Goal: Task Accomplishment & Management: Complete application form

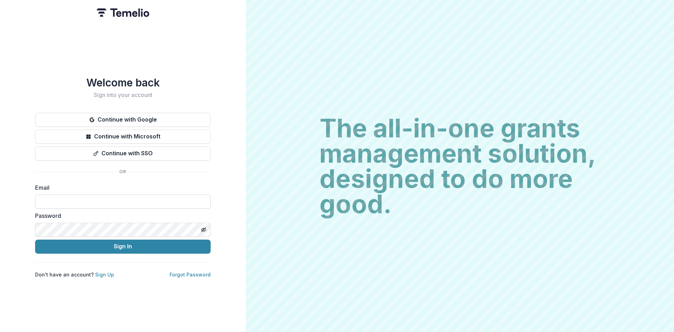
click at [112, 201] on input at bounding box center [123, 202] width 176 height 14
type input "**********"
click at [146, 247] on button "Sign In" at bounding box center [123, 247] width 176 height 14
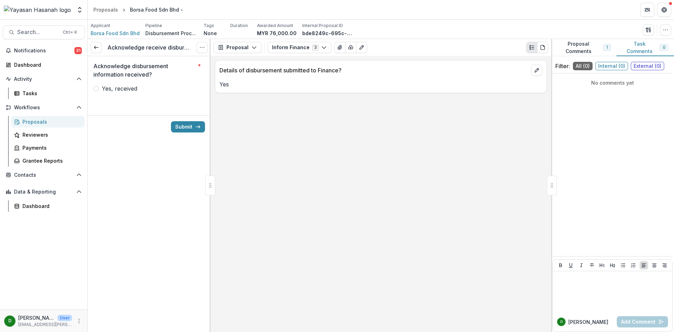
click at [97, 87] on span at bounding box center [96, 89] width 6 height 6
click at [183, 127] on button "Submit" at bounding box center [188, 126] width 34 height 11
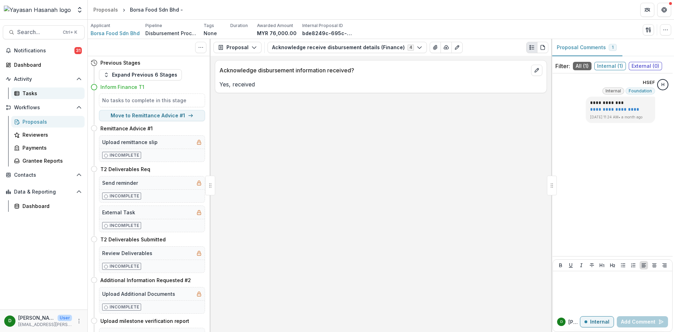
click at [31, 90] on div "Tasks" at bounding box center [50, 93] width 57 height 7
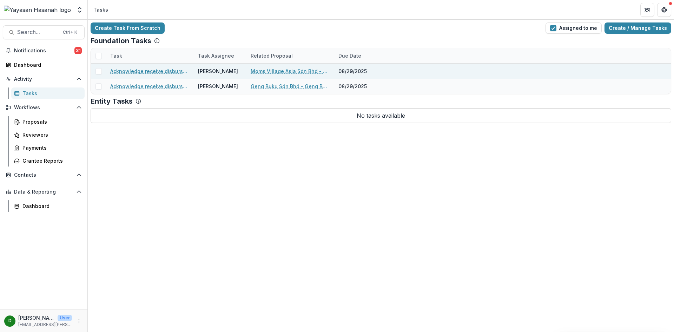
click at [145, 71] on link "Acknowledge receive disbursement details (Finance)" at bounding box center [149, 70] width 79 height 7
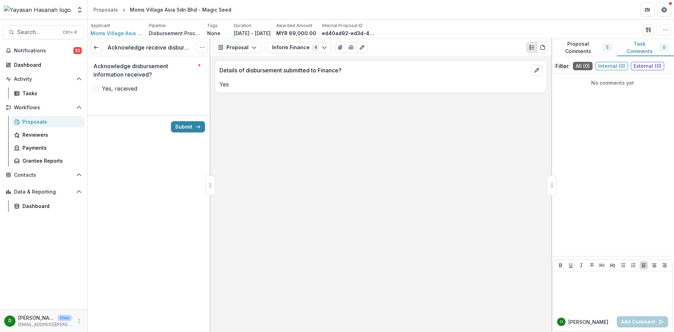
click at [97, 88] on span at bounding box center [96, 89] width 6 height 6
click at [192, 127] on button "Submit" at bounding box center [188, 126] width 34 height 11
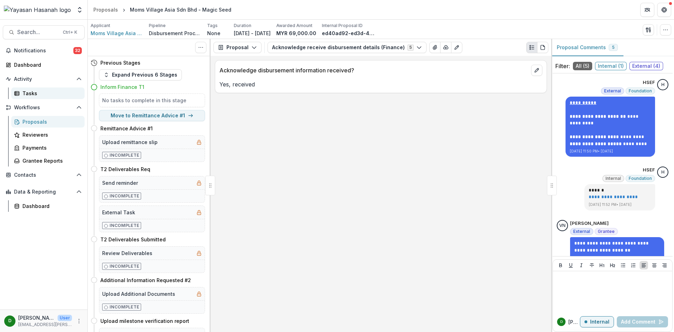
click at [37, 93] on div "Tasks" at bounding box center [50, 93] width 57 height 7
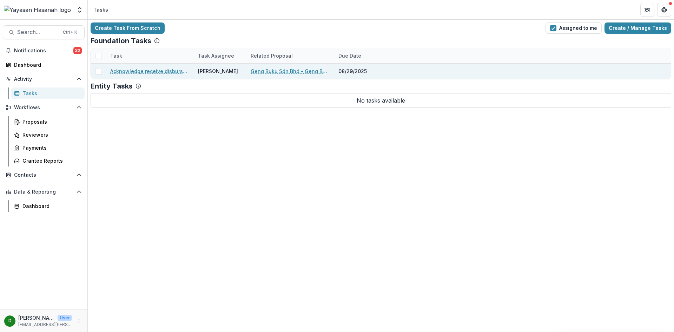
click at [164, 72] on link "Acknowledge receive disbursement details (Finance)" at bounding box center [149, 70] width 79 height 7
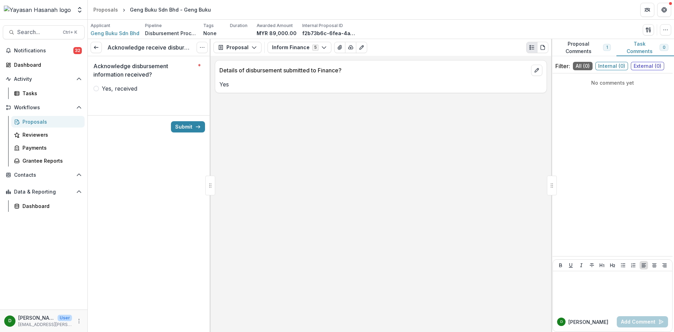
click at [96, 89] on span at bounding box center [96, 89] width 6 height 6
click at [187, 126] on button "Submit" at bounding box center [188, 126] width 34 height 11
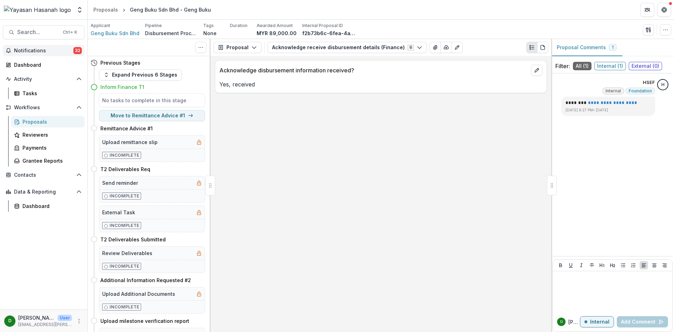
click at [45, 49] on span "Notifications" at bounding box center [43, 51] width 59 height 6
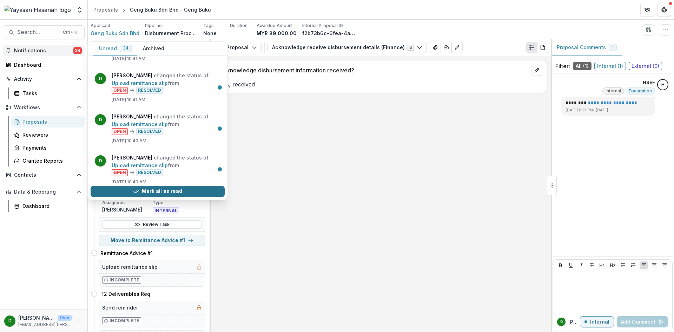
click at [174, 190] on button "Mark all as read" at bounding box center [158, 191] width 134 height 11
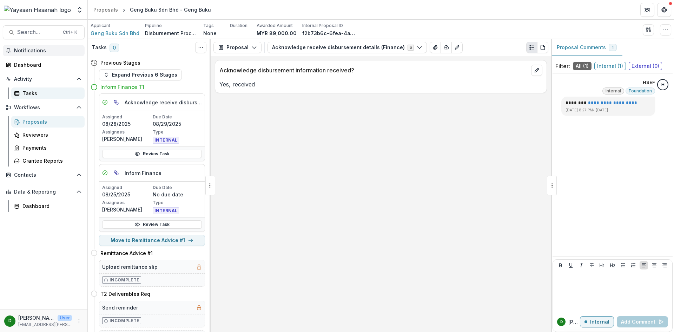
click at [22, 92] on div "Tasks" at bounding box center [50, 93] width 57 height 7
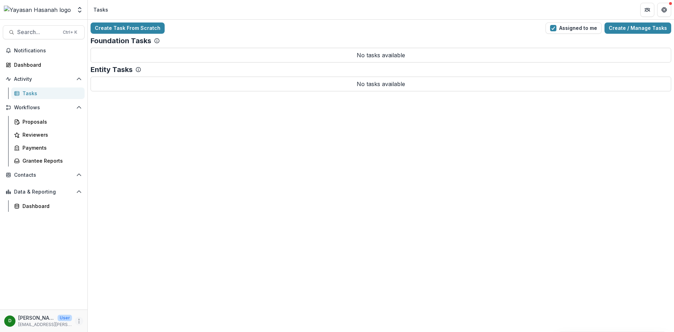
click at [77, 321] on icon "More" at bounding box center [79, 321] width 6 height 6
click at [109, 320] on button "Logout" at bounding box center [125, 318] width 75 height 12
